Goal: Register for event/course

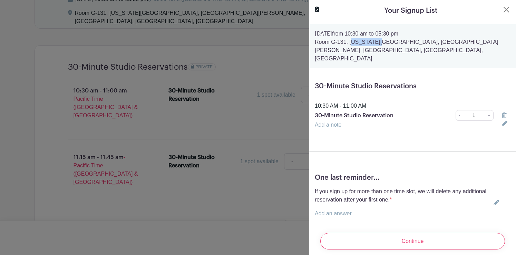
drag, startPoint x: 347, startPoint y: 43, endPoint x: 313, endPoint y: 42, distance: 33.5
click at [313, 42] on div "[DATE] 10:30 am to 05:30 pm Room G-131, [US_STATE][GEOGRAPHIC_DATA], [GEOGRAPHI…" at bounding box center [412, 46] width 207 height 44
copy p "Room G-131"
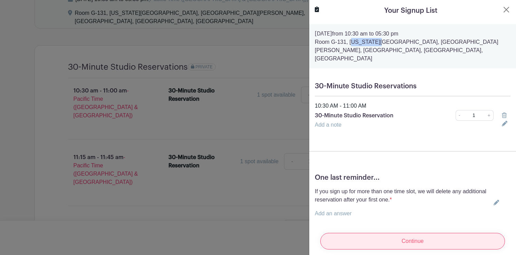
click at [408, 243] on input "Continue" at bounding box center [412, 241] width 185 height 17
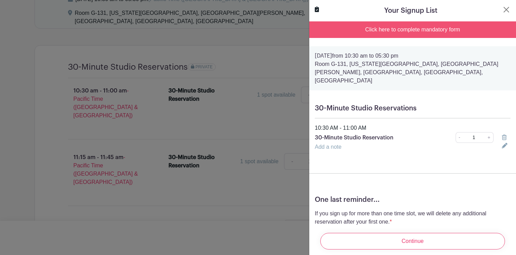
click at [407, 27] on div "Click here to complete mandatory form" at bounding box center [412, 29] width 207 height 17
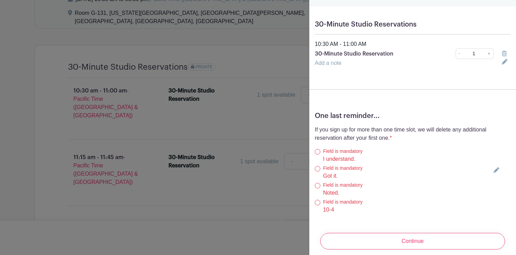
scroll to position [85, 0]
click at [317, 148] on input "I understand." at bounding box center [318, 151] width 6 height 6
radio input "true"
click at [318, 165] on input "Got it." at bounding box center [318, 168] width 6 height 6
radio input "true"
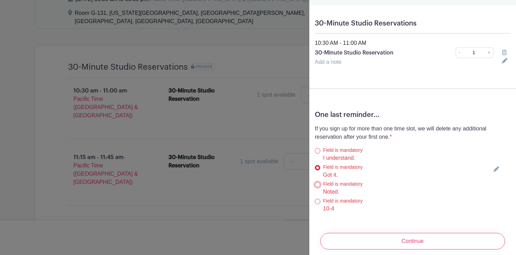
click at [317, 182] on input "Noted." at bounding box center [318, 185] width 6 height 6
radio input "true"
click at [317, 197] on div "Field is mandatory 10-4" at bounding box center [403, 205] width 176 height 16
click at [317, 199] on input "10-4" at bounding box center [318, 202] width 6 height 6
radio input "true"
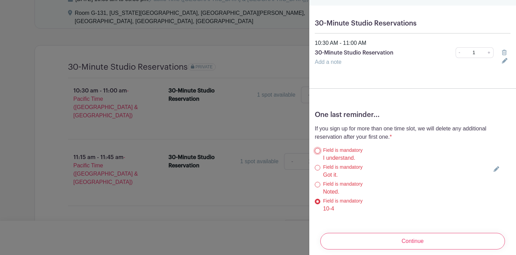
click at [317, 148] on input "I understand." at bounding box center [318, 151] width 6 height 6
radio input "true"
click at [317, 182] on input "Noted." at bounding box center [318, 185] width 6 height 6
radio input "true"
click at [319, 163] on div "Field is mandatory Got it." at bounding box center [403, 171] width 176 height 16
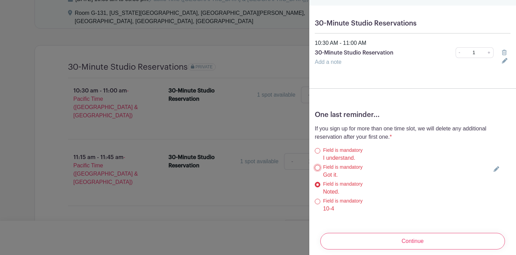
click at [317, 165] on input "Got it." at bounding box center [318, 168] width 6 height 6
radio input "true"
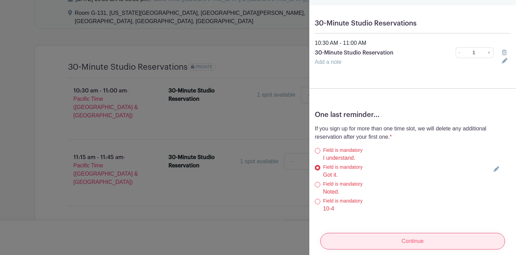
click at [411, 233] on input "Continue" at bounding box center [412, 241] width 185 height 17
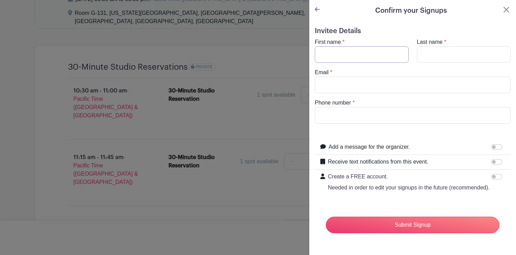
click at [334, 53] on input "First name" at bounding box center [362, 54] width 94 height 17
type input "[PERSON_NAME]"
type input "Pant"
type input "[PERSON_NAME][EMAIL_ADDRESS][DOMAIN_NAME]"
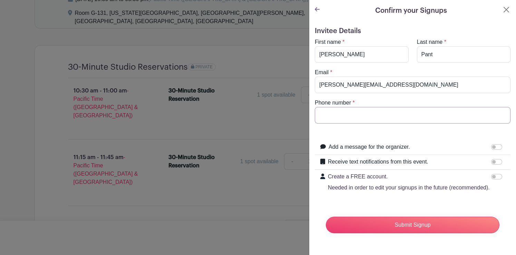
type input "4048034930"
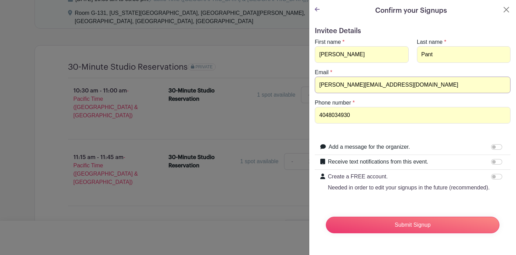
drag, startPoint x: 346, startPoint y: 83, endPoint x: 310, endPoint y: 82, distance: 36.3
click at [310, 82] on div "Invitee Details First name * [PERSON_NAME] Last name * Pant Email * [PERSON_NAM…" at bounding box center [412, 135] width 207 height 228
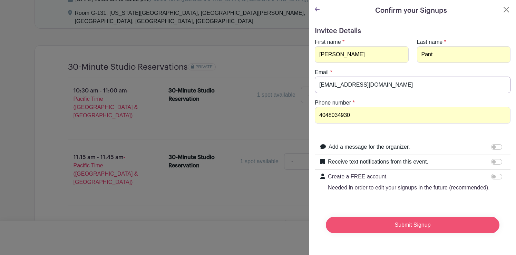
type input "[EMAIL_ADDRESS][DOMAIN_NAME]"
click at [376, 229] on input "Submit Signup" at bounding box center [412, 225] width 173 height 17
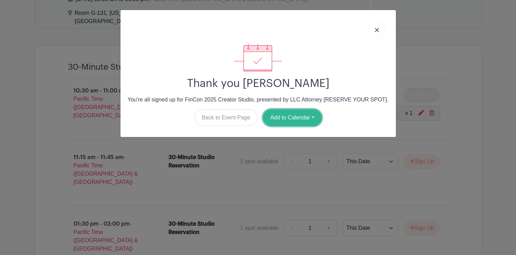
click at [292, 121] on button "Add to Calendar" at bounding box center [292, 117] width 59 height 17
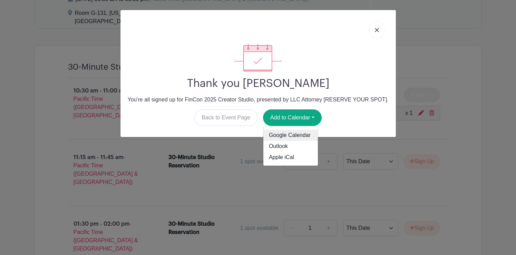
click at [287, 134] on link "Google Calendar" at bounding box center [290, 135] width 54 height 11
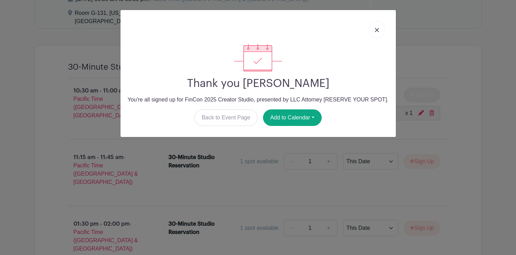
click at [375, 33] on link at bounding box center [377, 29] width 16 height 17
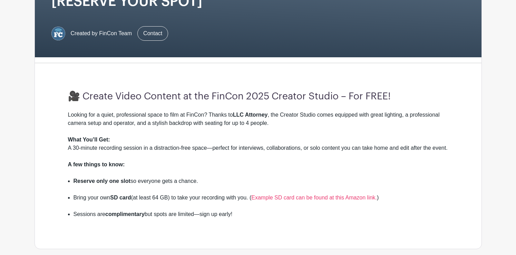
scroll to position [139, 0]
